Goal: Information Seeking & Learning: Learn about a topic

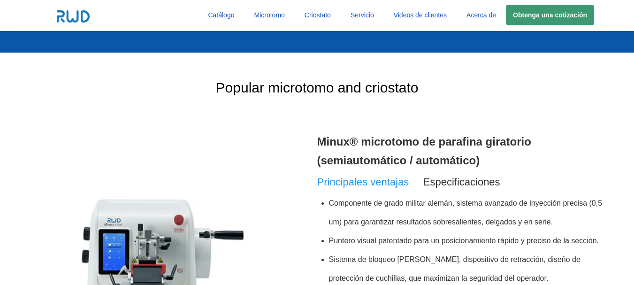
scroll to position [235, 0]
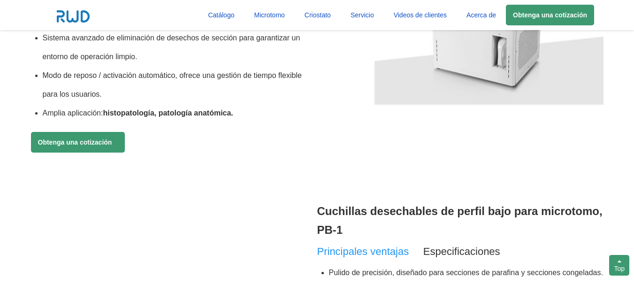
scroll to position [751, 0]
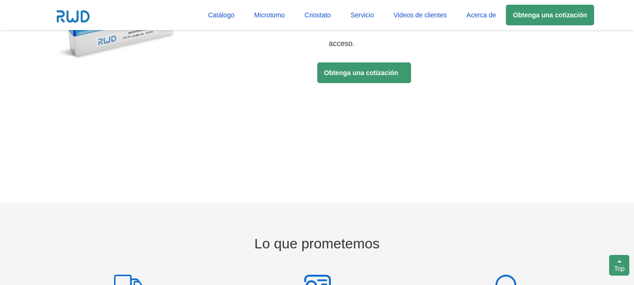
scroll to position [1127, 0]
